Goal: Find specific page/section: Find specific page/section

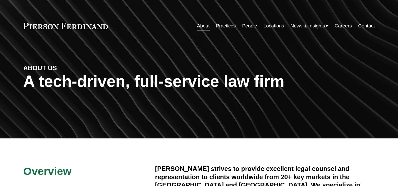
click at [245, 26] on link "People" at bounding box center [249, 26] width 15 height 10
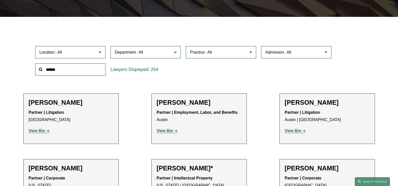
scroll to position [151, 0]
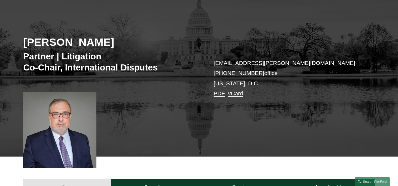
scroll to position [50, 0]
